Goal: Check status: Check status

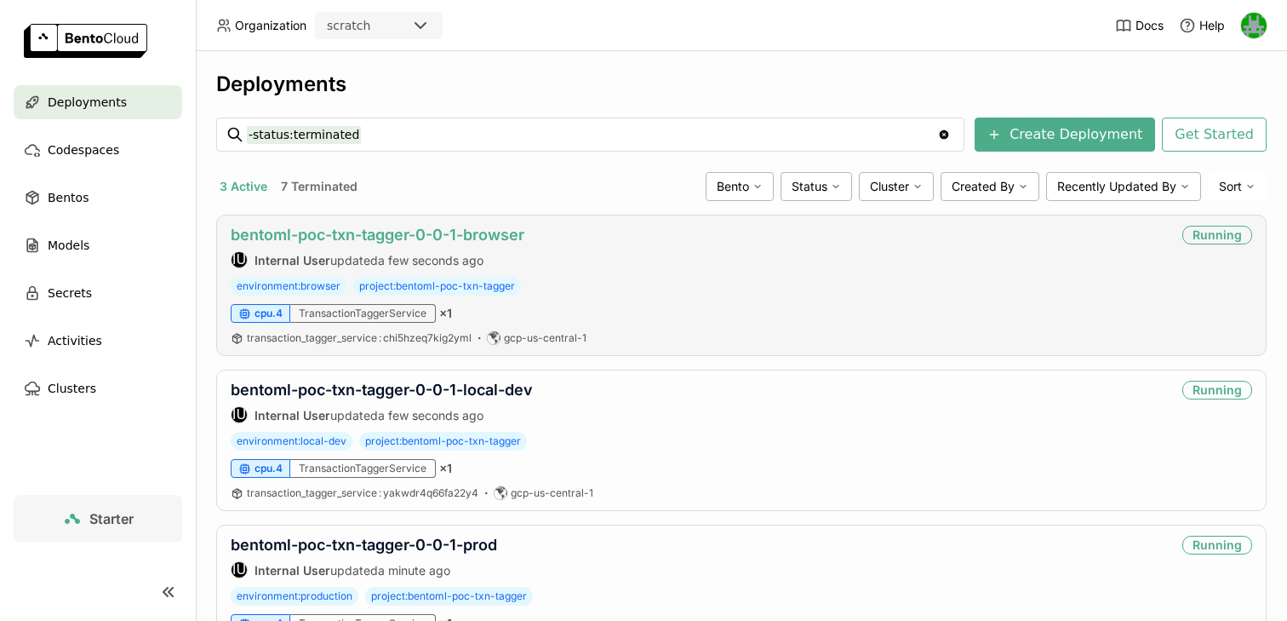
click at [402, 232] on link "bentoml-poc-txn-tagger-0-0-1-browser" at bounding box center [378, 235] width 294 height 18
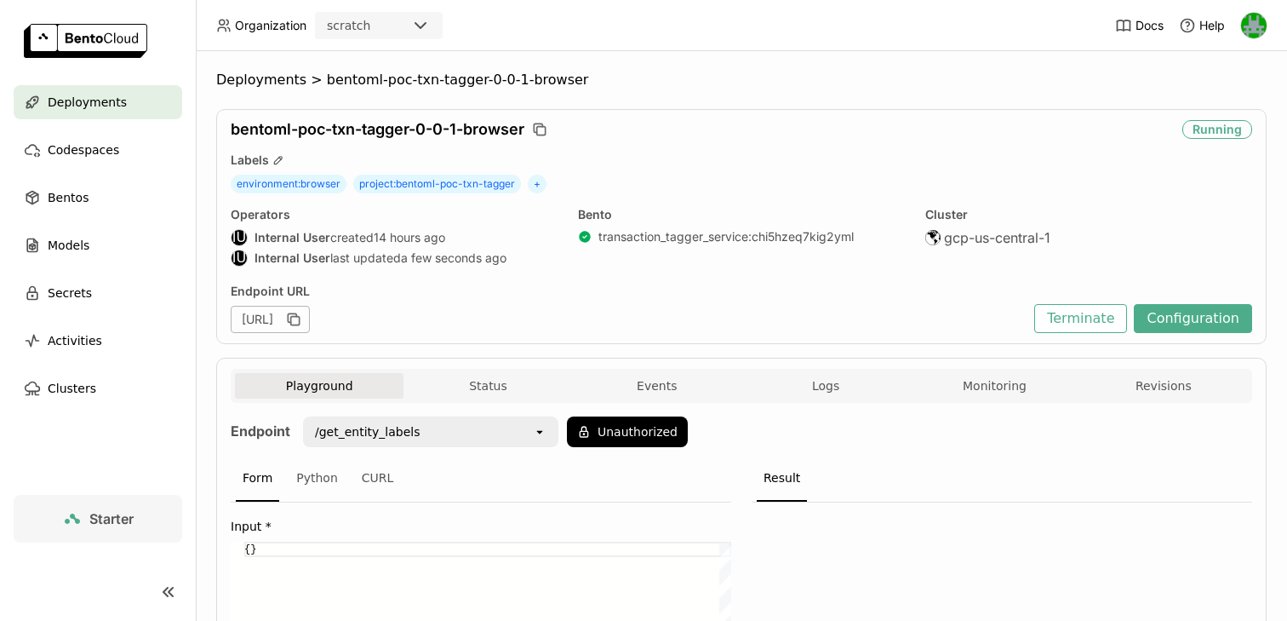
scroll to position [118, 0]
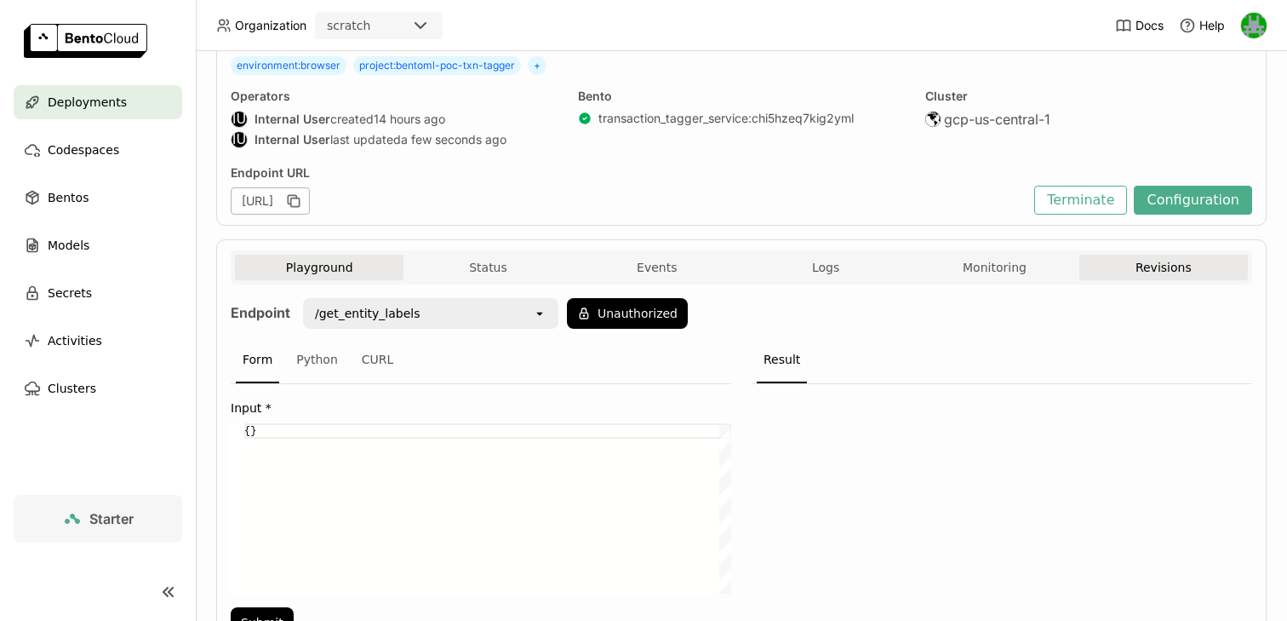
click at [1112, 268] on button "Revisions" at bounding box center [1164, 268] width 169 height 26
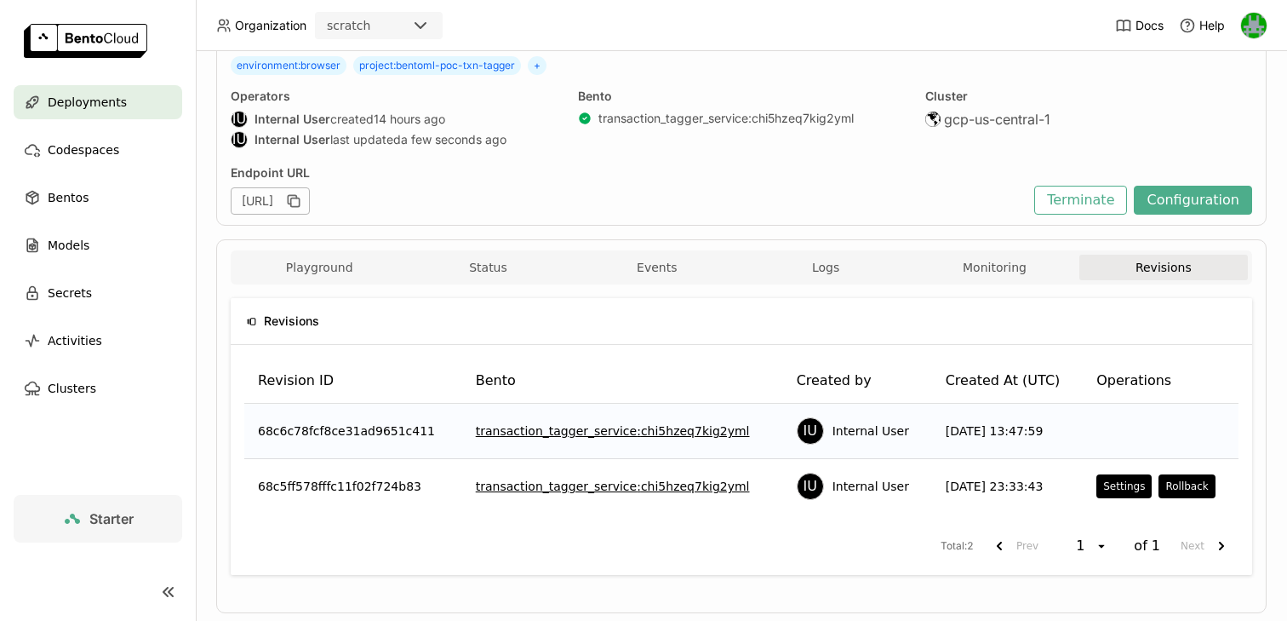
scroll to position [157, 0]
